Goal: Transaction & Acquisition: Purchase product/service

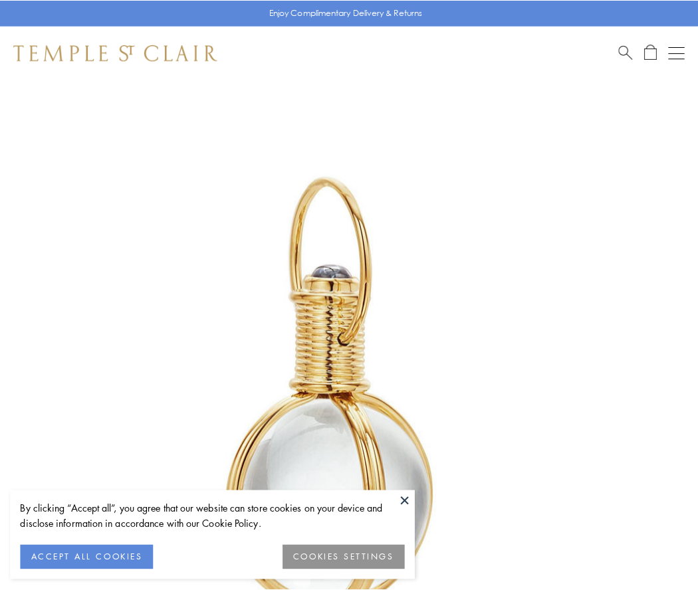
scroll to position [347, 0]
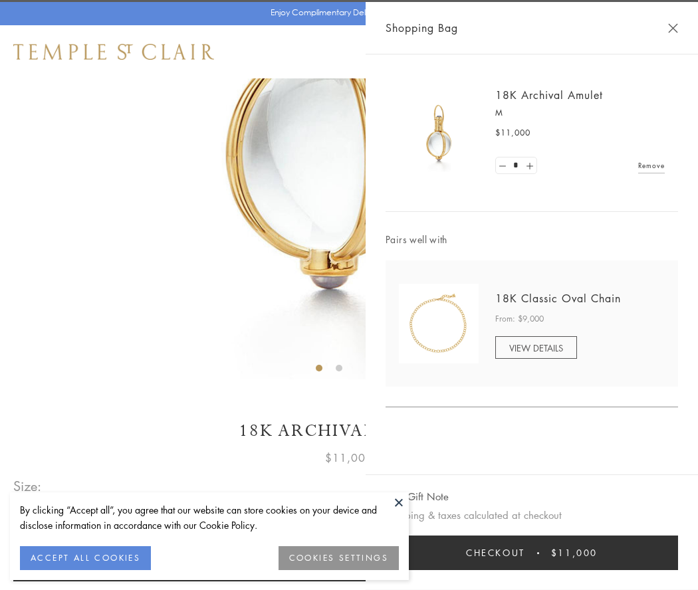
click at [531, 553] on button "Checkout $11,000" at bounding box center [531, 552] width 292 height 35
